Goal: Information Seeking & Learning: Find specific fact

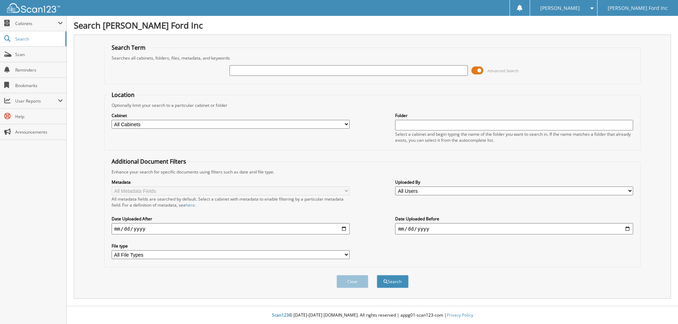
click at [250, 70] on input "text" at bounding box center [348, 70] width 238 height 11
type input "K12262"
click at [377, 275] on button "Search" at bounding box center [393, 281] width 32 height 13
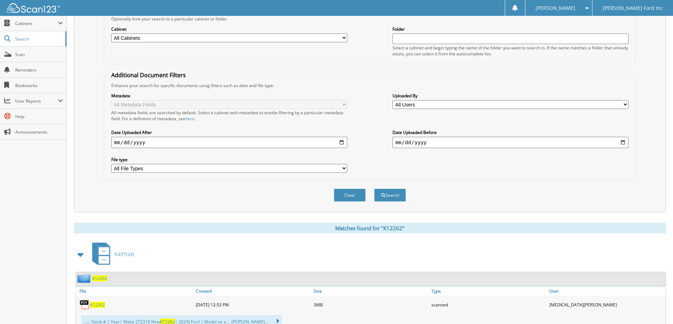
scroll to position [177, 0]
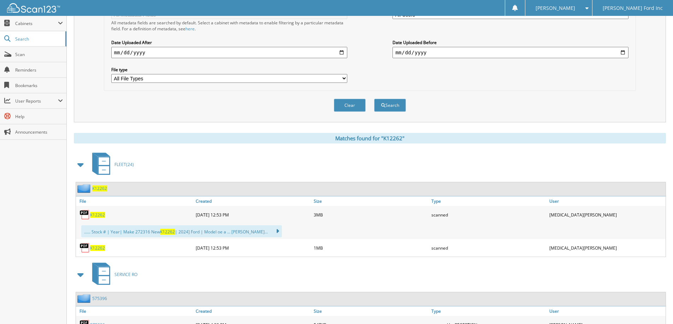
click at [93, 217] on span "K12262" at bounding box center [97, 215] width 15 height 6
